Goal: Find specific page/section: Find specific page/section

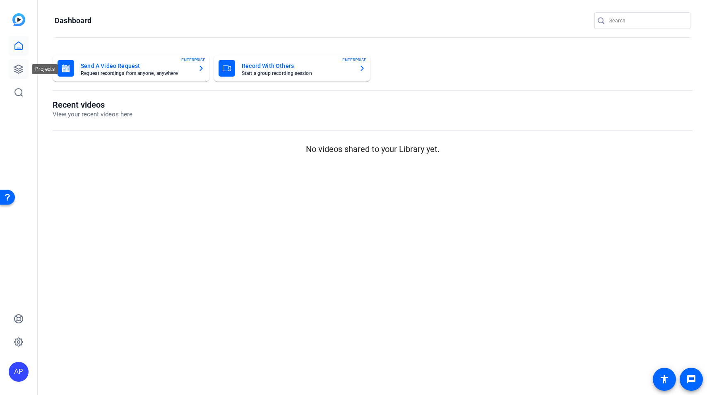
click at [16, 69] on icon at bounding box center [19, 69] width 10 height 10
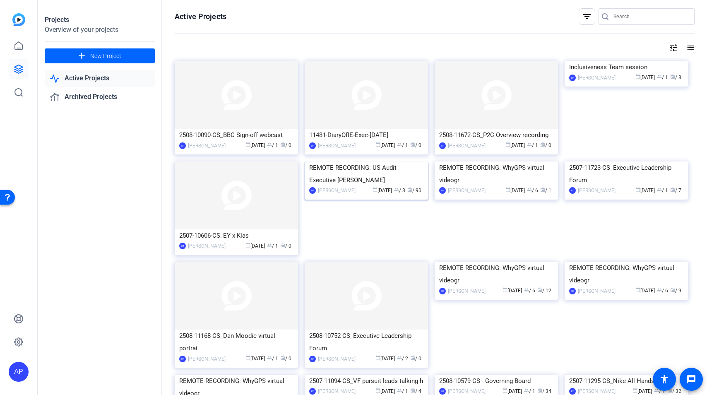
click at [388, 186] on div "REMOTE RECORDING: US Audit Executive [PERSON_NAME]" at bounding box center [366, 173] width 114 height 25
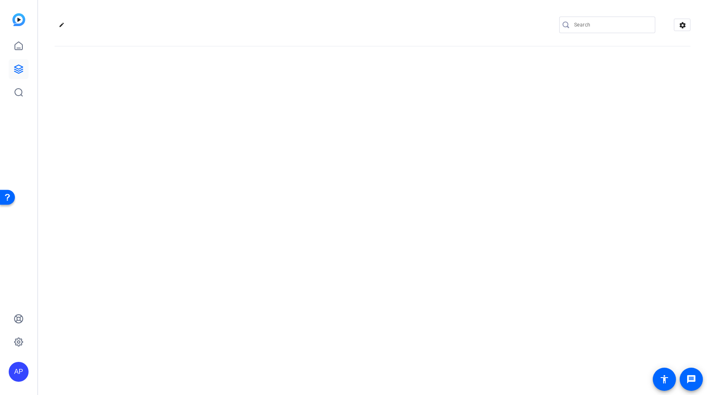
click at [388, 236] on div "edit settings" at bounding box center [372, 197] width 669 height 395
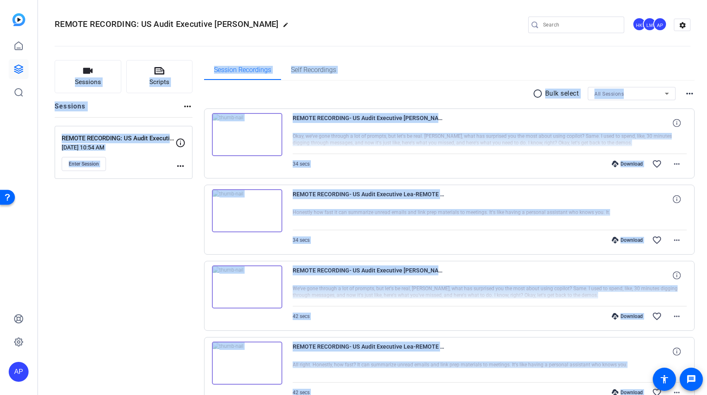
click at [451, 158] on div "Download favorite_border more_horiz" at bounding box center [549, 164] width 276 height 20
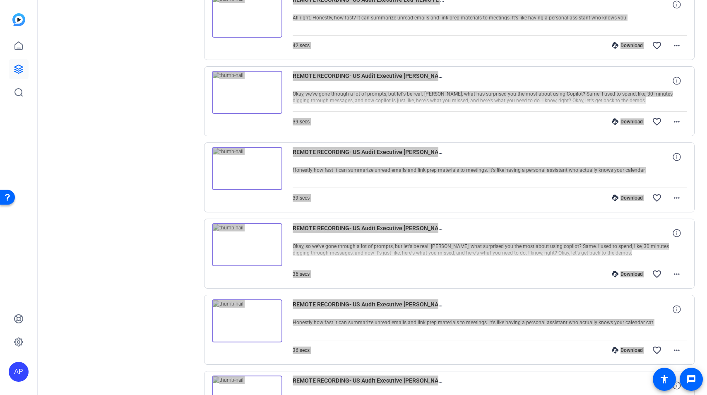
scroll to position [521, 0]
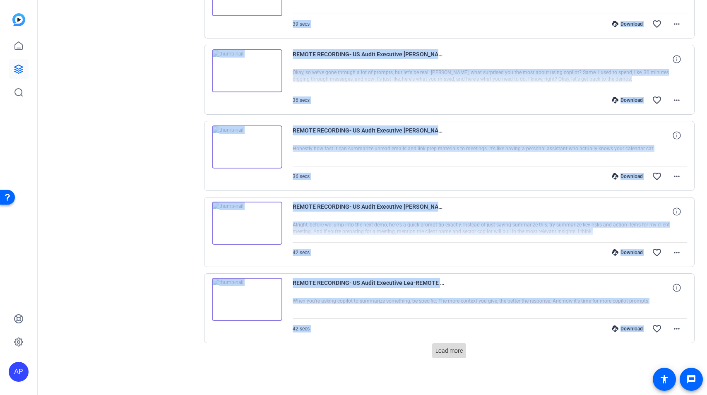
click at [447, 351] on span "Load more" at bounding box center [449, 350] width 27 height 9
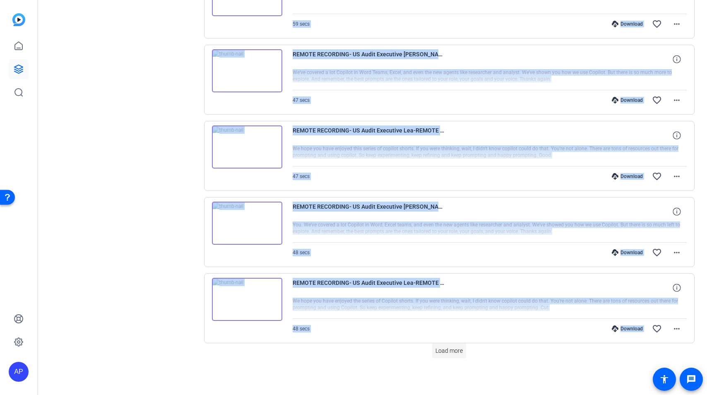
click at [447, 349] on span "Load more" at bounding box center [449, 350] width 27 height 9
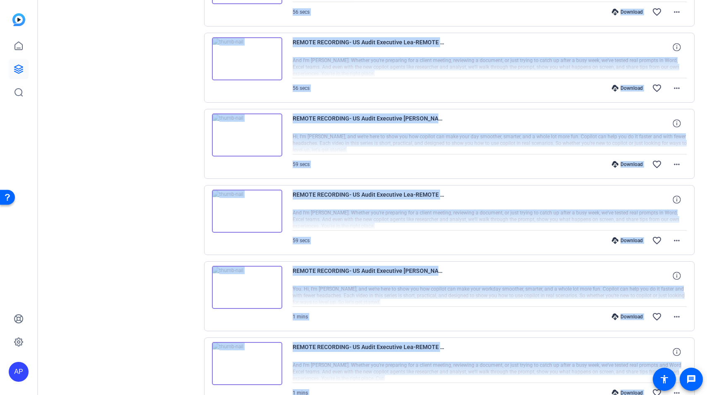
scroll to position [2044, 0]
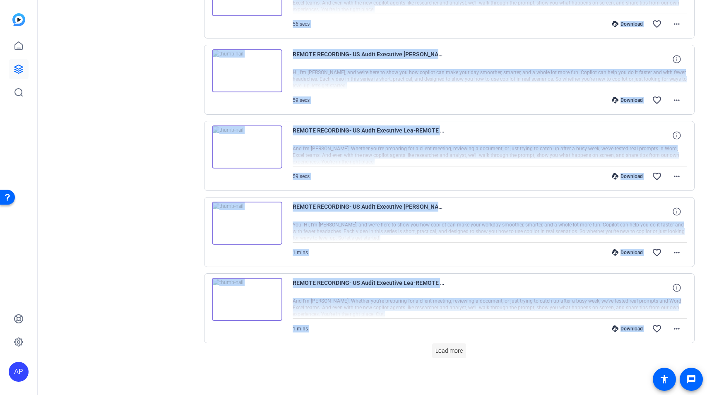
click at [458, 350] on span "Load more" at bounding box center [449, 350] width 27 height 9
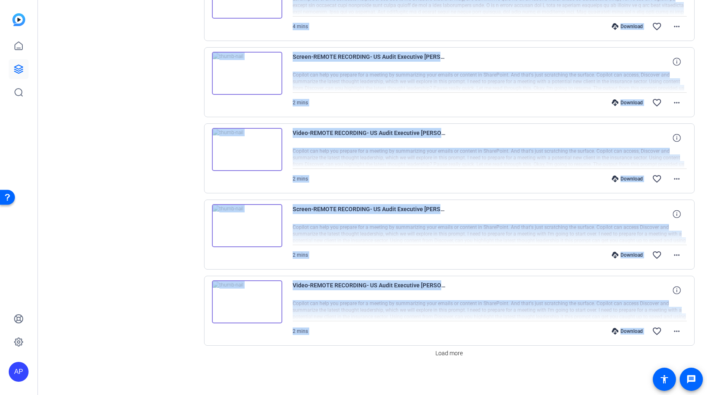
scroll to position [2806, 0]
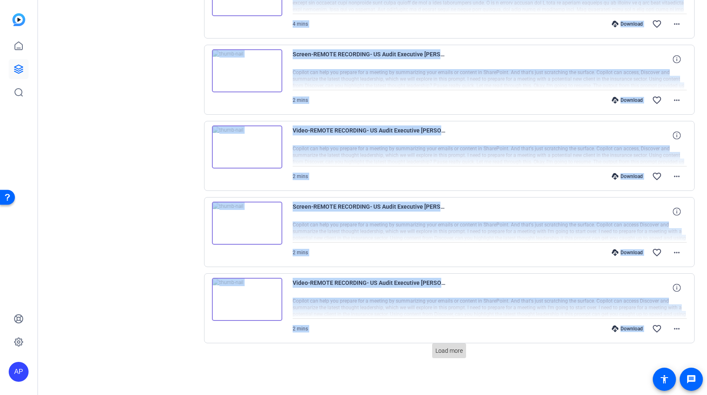
click at [455, 352] on span "Load more" at bounding box center [449, 350] width 27 height 9
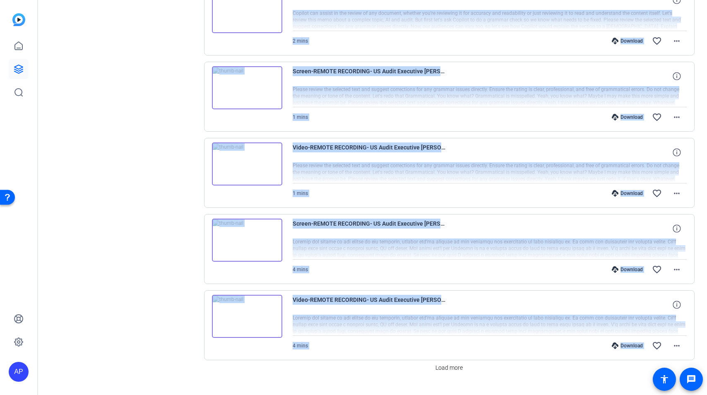
scroll to position [3568, 0]
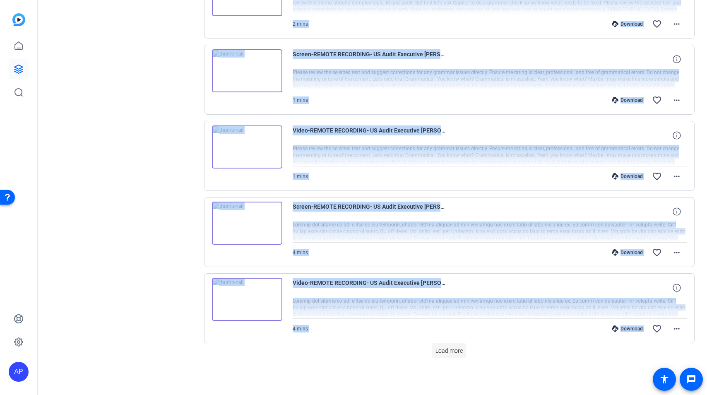
click at [456, 350] on span "Load more" at bounding box center [449, 350] width 27 height 9
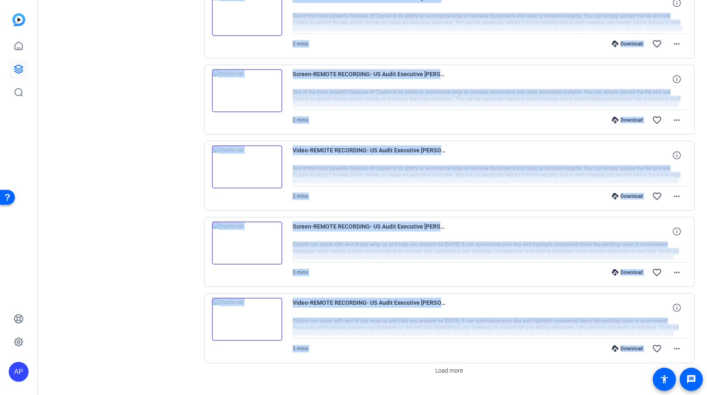
scroll to position [4329, 0]
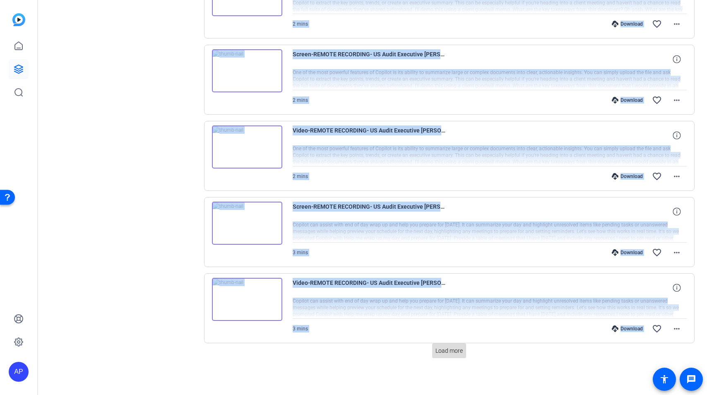
click at [450, 354] on span "Load more" at bounding box center [449, 350] width 27 height 9
click at [455, 352] on span "Load more" at bounding box center [449, 350] width 27 height 9
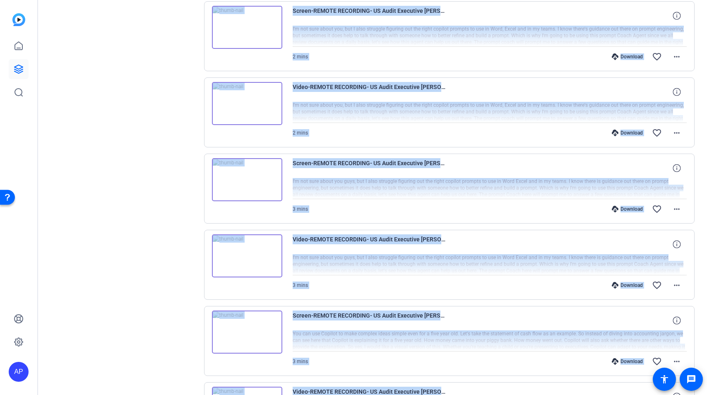
scroll to position [5853, 0]
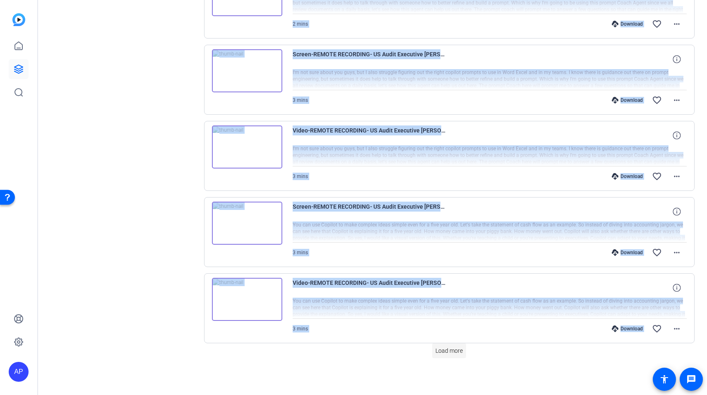
click at [454, 352] on span "Load more" at bounding box center [449, 350] width 27 height 9
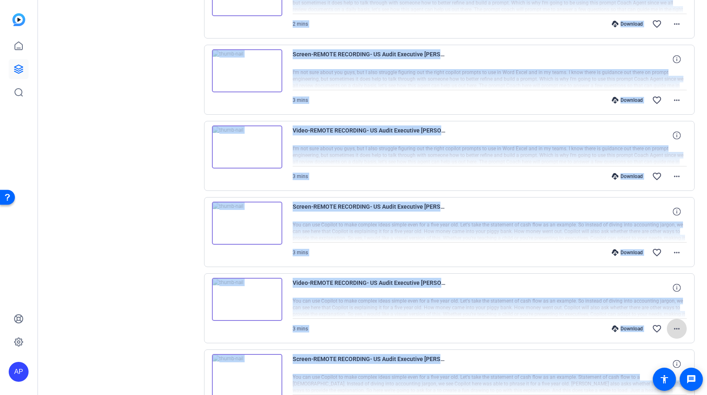
click at [677, 330] on mat-icon "more_horiz" at bounding box center [677, 329] width 10 height 10
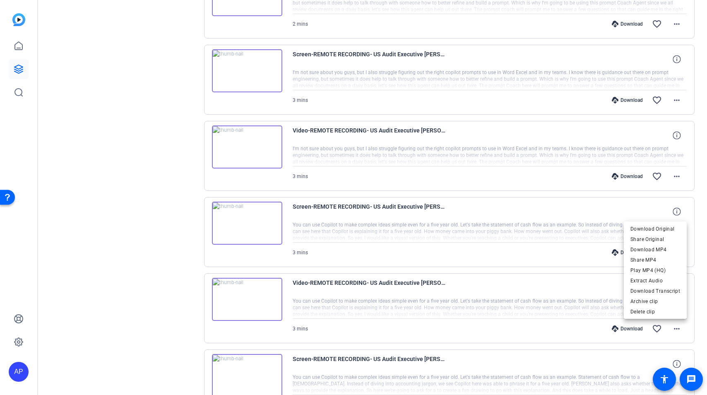
click at [517, 304] on div at bounding box center [353, 197] width 707 height 395
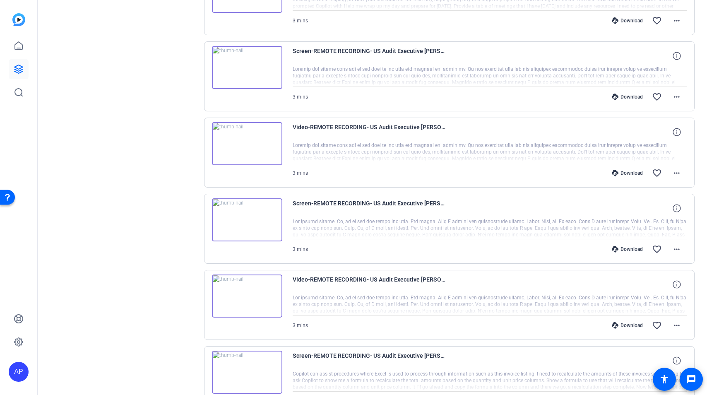
scroll to position [4637, 0]
click at [264, 148] on img at bounding box center [247, 144] width 70 height 43
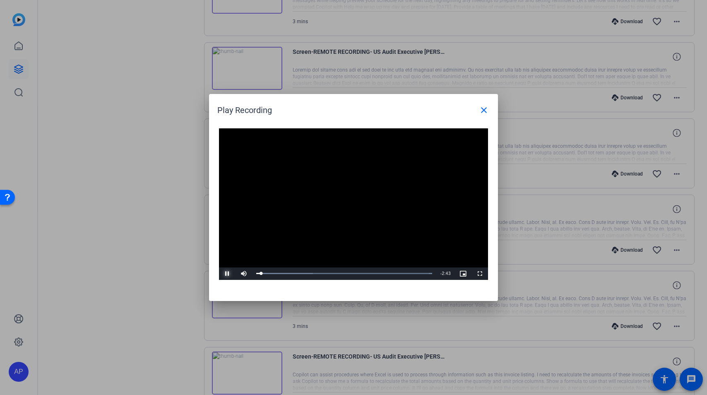
click at [226, 274] on span "Video Player" at bounding box center [227, 274] width 17 height 0
click at [227, 274] on span "Video Player" at bounding box center [227, 274] width 17 height 0
click at [416, 275] on div "Loaded : 100.00% 2:34 0:05" at bounding box center [344, 273] width 184 height 12
click at [484, 110] on mat-icon "close" at bounding box center [484, 110] width 10 height 10
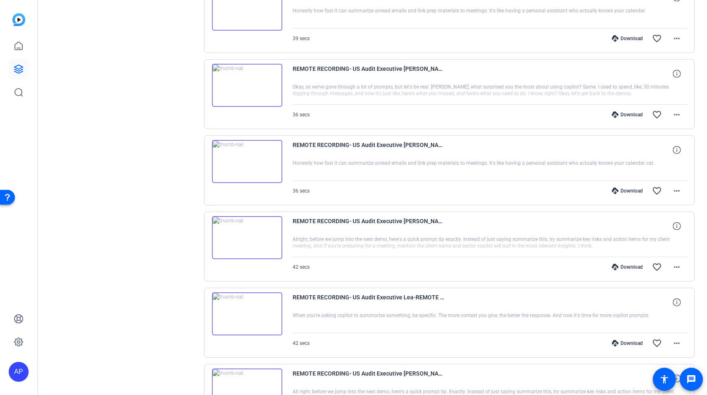
scroll to position [0, 0]
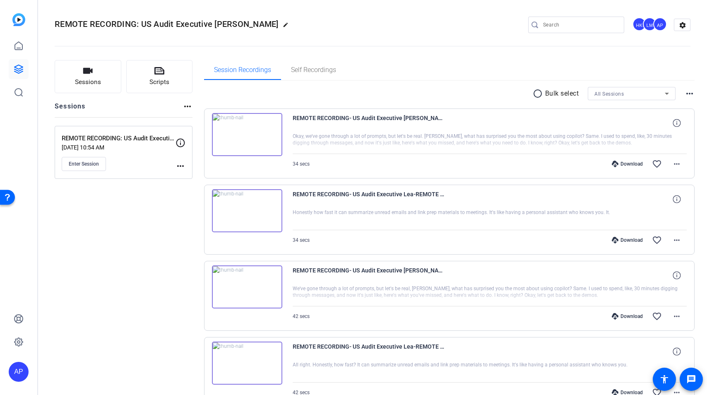
click at [691, 94] on mat-icon "more_horiz" at bounding box center [690, 94] width 10 height 10
click at [635, 94] on div at bounding box center [353, 197] width 707 height 395
click at [622, 94] on span "All Sessions" at bounding box center [608, 94] width 29 height 6
click at [416, 63] on div at bounding box center [353, 197] width 707 height 395
click at [536, 93] on mat-icon "radio_button_unchecked" at bounding box center [539, 94] width 12 height 10
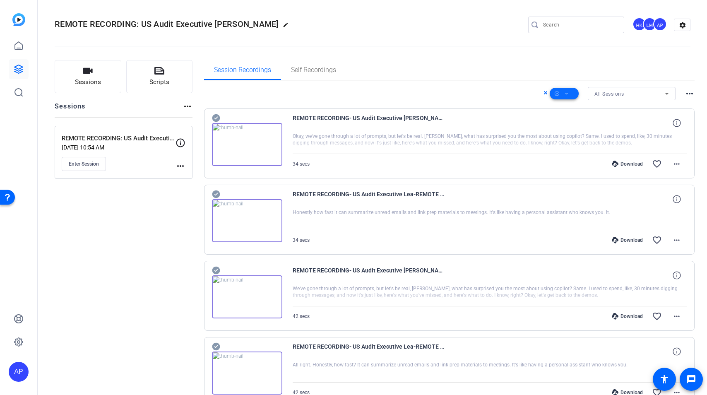
click at [575, 96] on span at bounding box center [564, 94] width 29 height 20
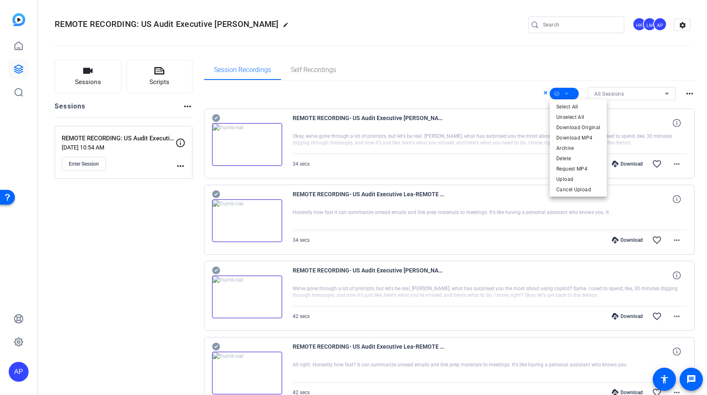
click at [597, 67] on div at bounding box center [353, 197] width 707 height 395
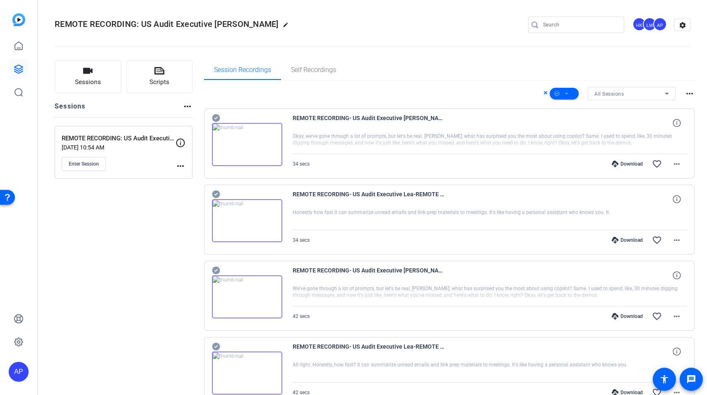
click at [544, 94] on icon at bounding box center [546, 93] width 4 height 10
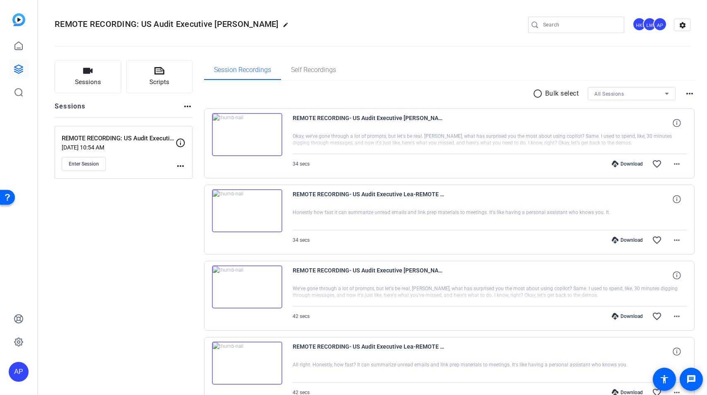
click at [690, 95] on mat-icon "more_horiz" at bounding box center [690, 94] width 10 height 10
click at [539, 66] on div at bounding box center [353, 197] width 707 height 395
click at [553, 24] on input "Search" at bounding box center [580, 25] width 75 height 10
type input "self"
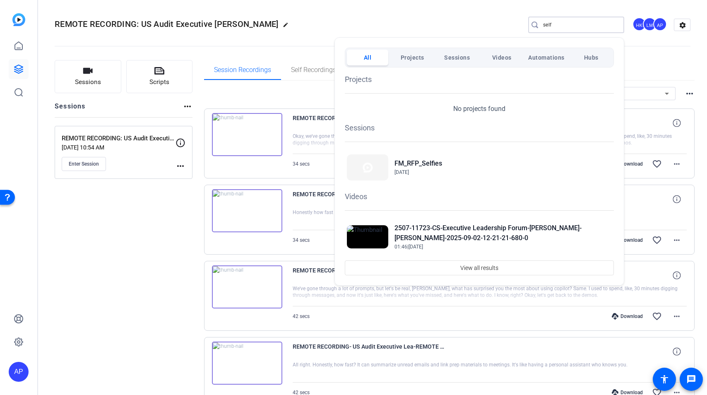
click at [607, 22] on div at bounding box center [353, 197] width 707 height 395
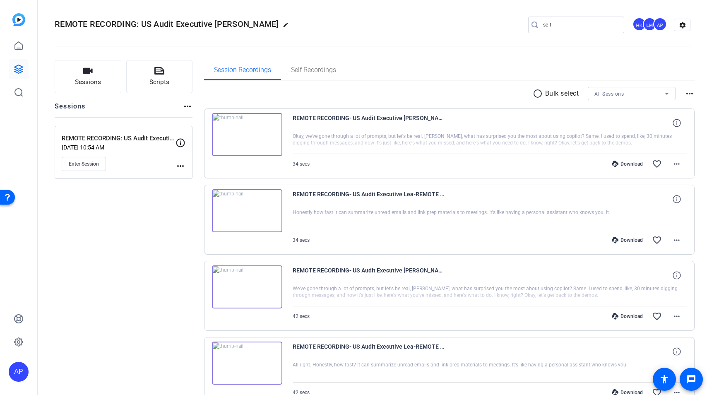
click at [606, 22] on input "self" at bounding box center [580, 25] width 75 height 10
click at [442, 45] on openreel-divider-bar at bounding box center [373, 43] width 636 height 25
